Goal: Task Accomplishment & Management: Manage account settings

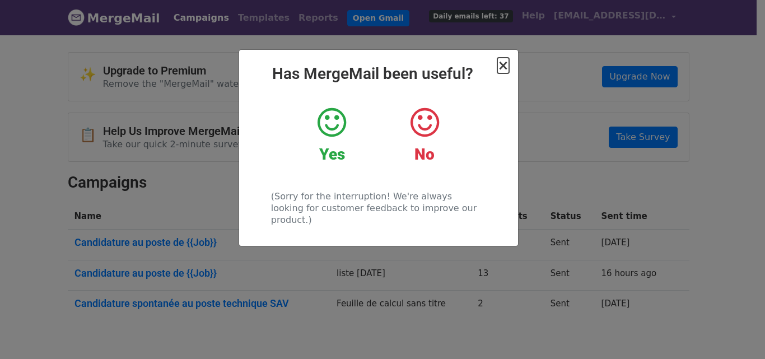
click at [506, 71] on span "×" at bounding box center [502, 66] width 11 height 16
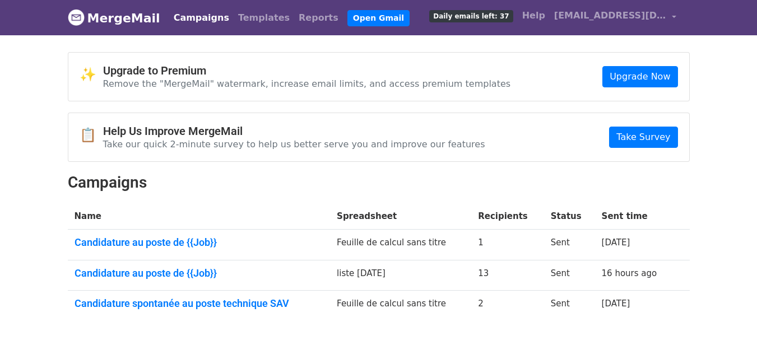
click at [506, 71] on div "✨ Upgrade to Premium Remove the "MergeMail" watermark, increase email limits, a…" at bounding box center [378, 77] width 621 height 48
click at [176, 273] on link "Candidature au poste de {{Job}}" at bounding box center [198, 273] width 249 height 12
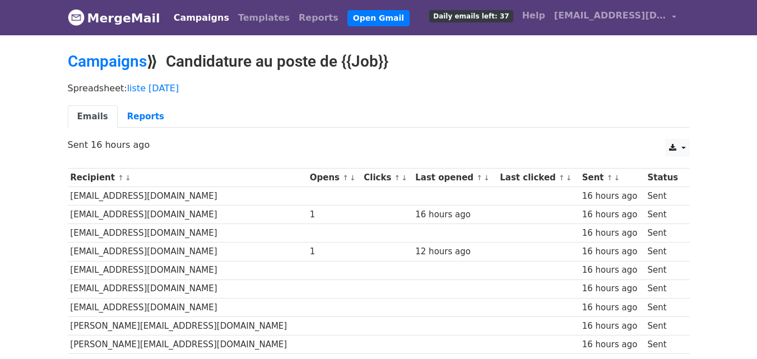
drag, startPoint x: 765, startPoint y: 192, endPoint x: 765, endPoint y: 157, distance: 34.7
click at [756, 157] on html "MergeMail Campaigns Templates Reports Open Gmail Daily emails left: 37 Help [EM…" at bounding box center [378, 263] width 757 height 526
